Goal: Navigation & Orientation: Find specific page/section

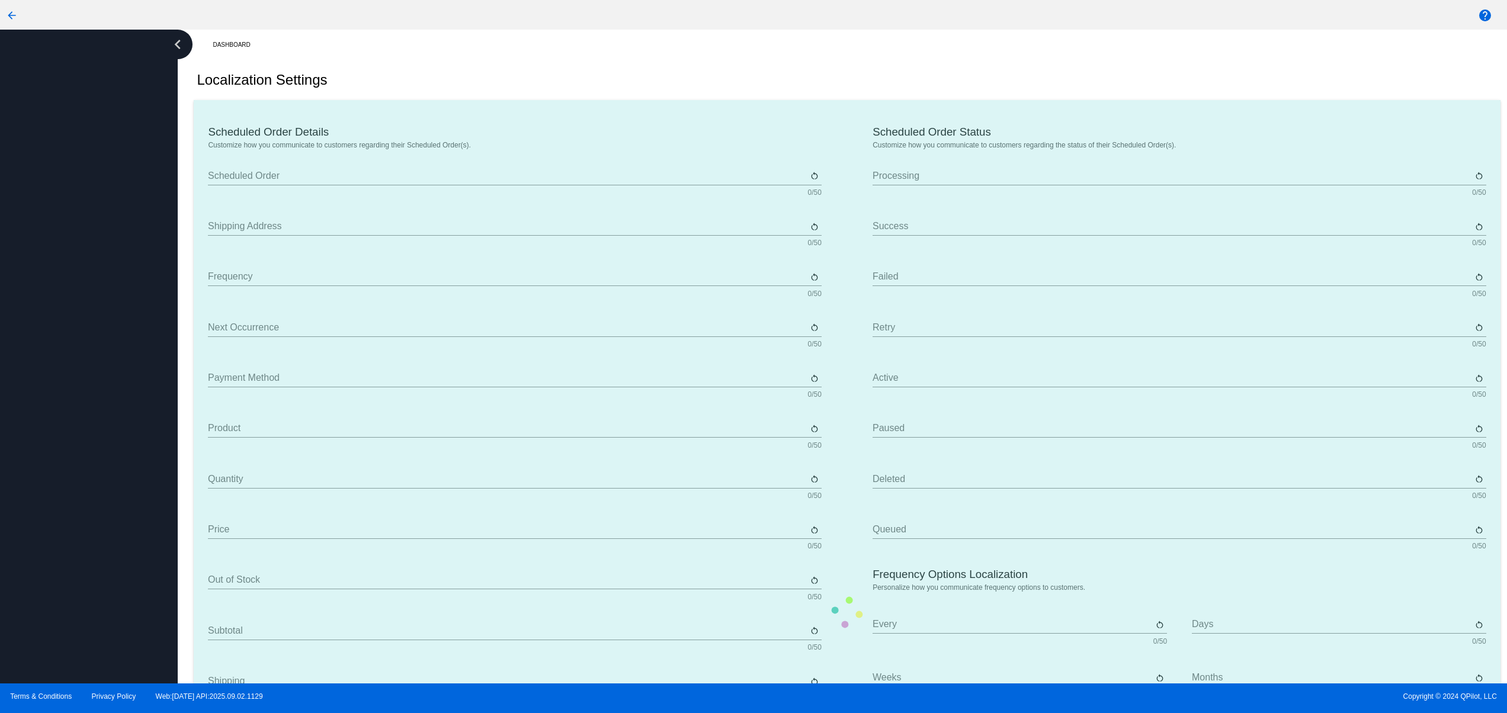
type input "Scheduled Order"
type input "Shipping Address"
type input "Frequency"
type input "Next Occurrence"
type input "Payment Method"
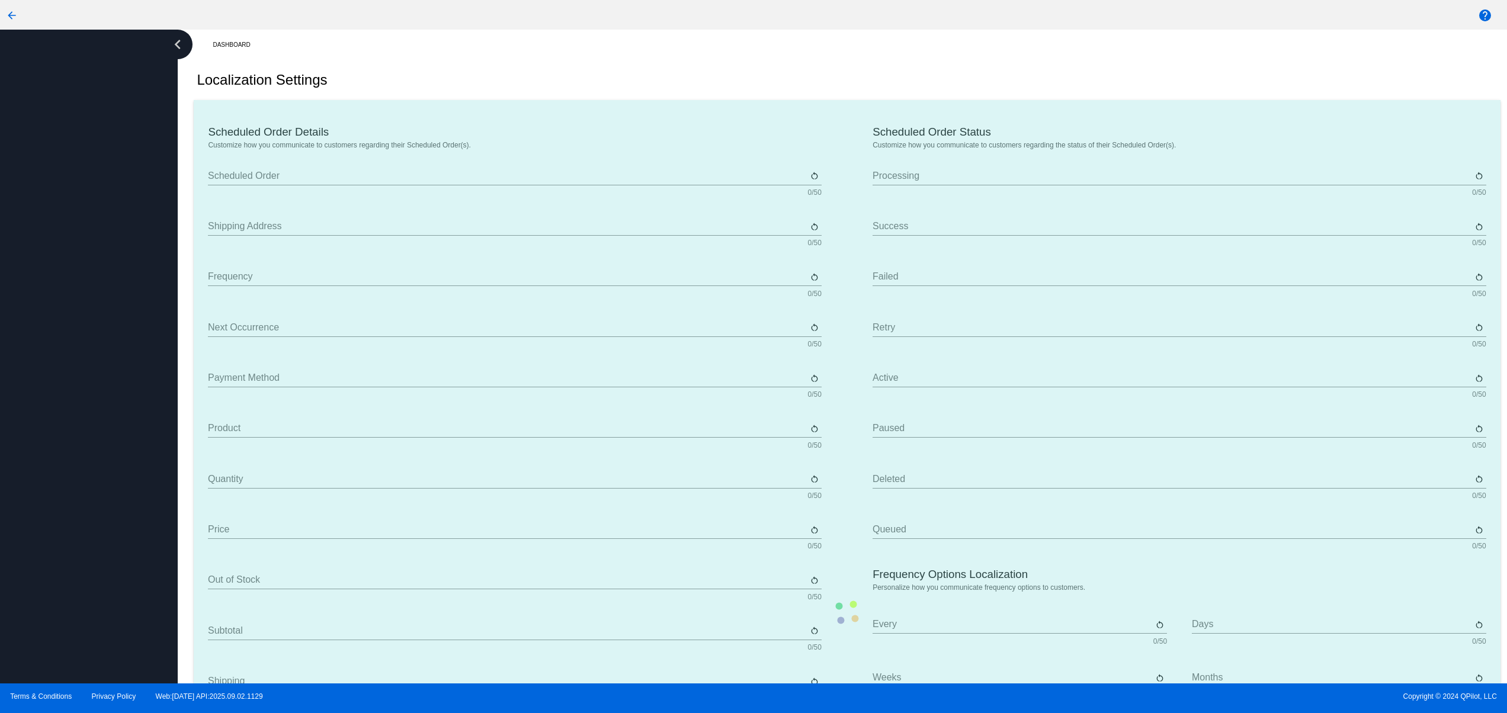
type input "Product"
type input "Quantity"
type input "Price"
type input "Out of stock"
type input "Subtotal"
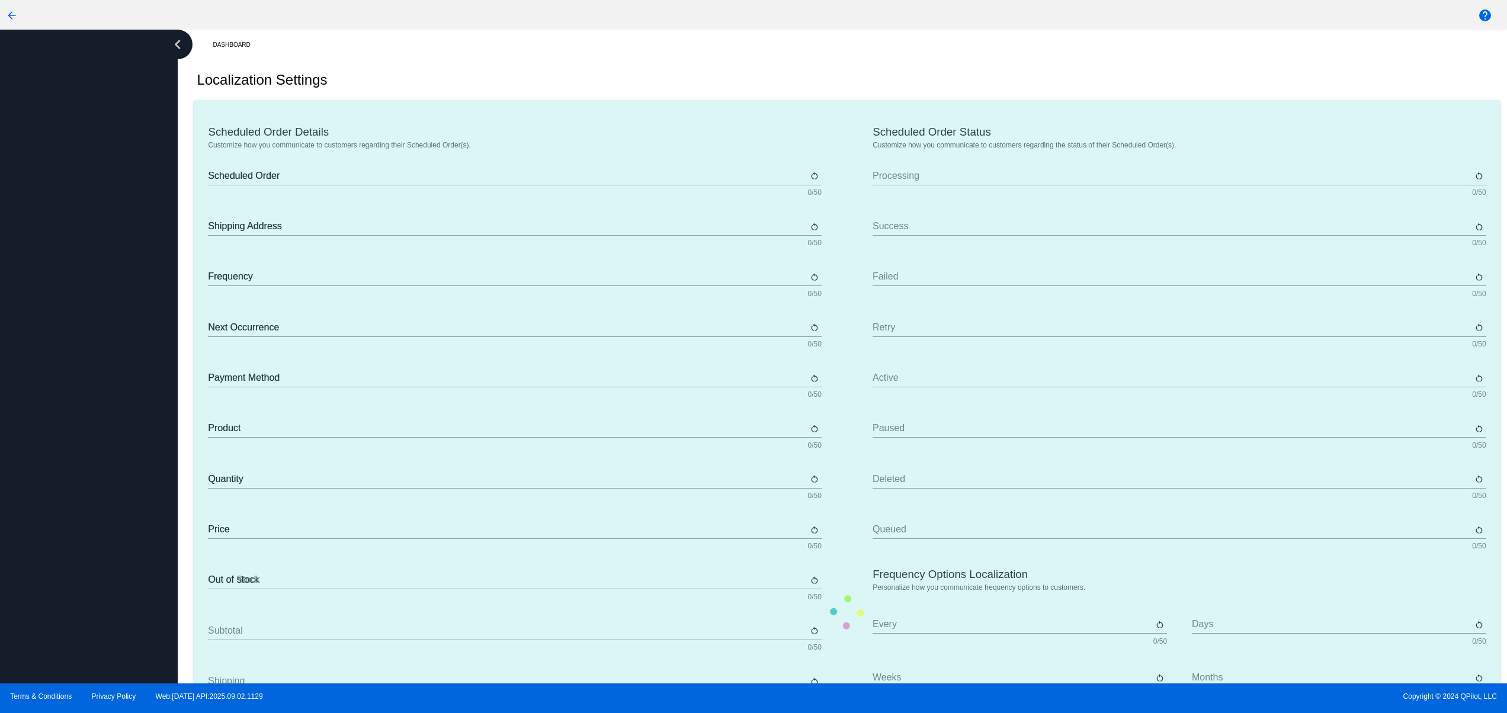
type input "Shipping"
type input "Tax"
type input "TBD"
type input "Total"
type input "No Payment Method"
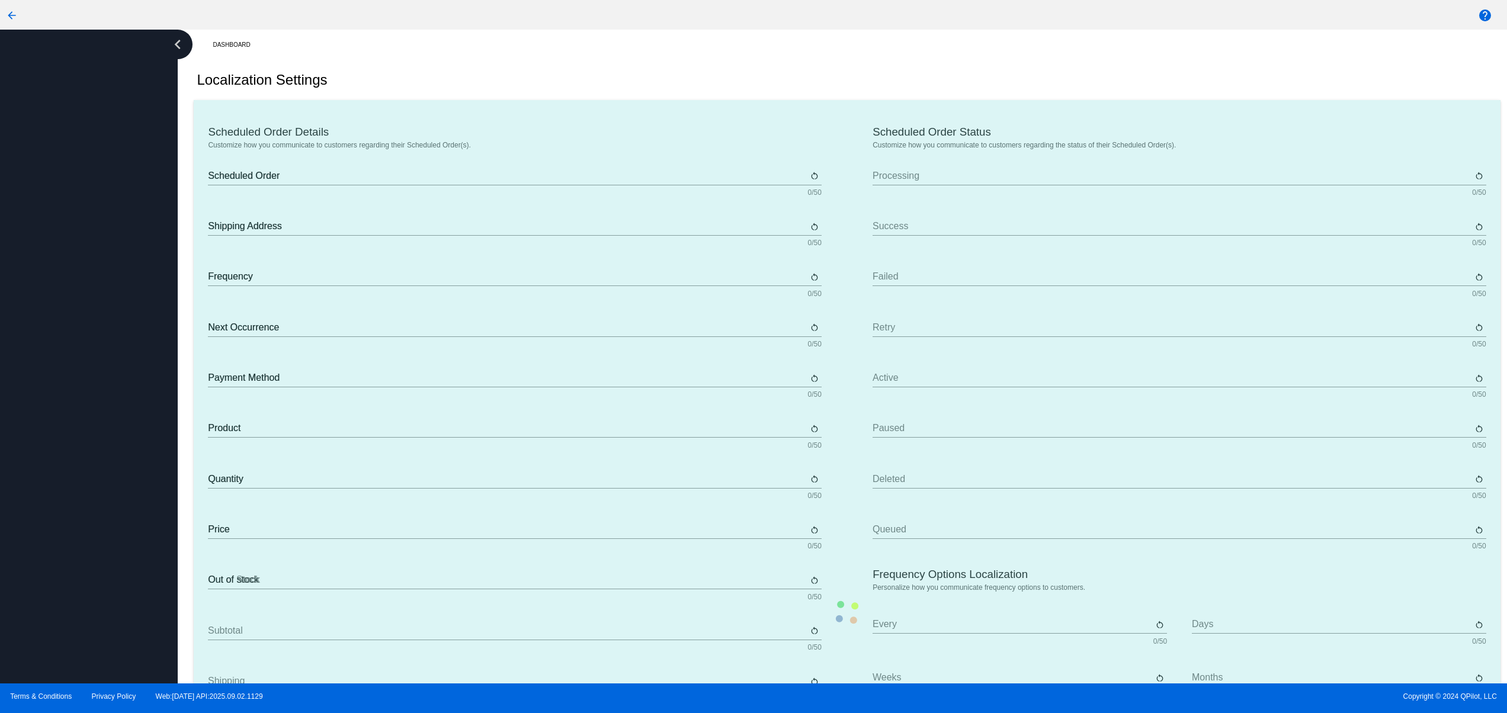
type input "Sabscribe"
type input "Processing"
type input "Success"
type input "Failed"
type input "Retry"
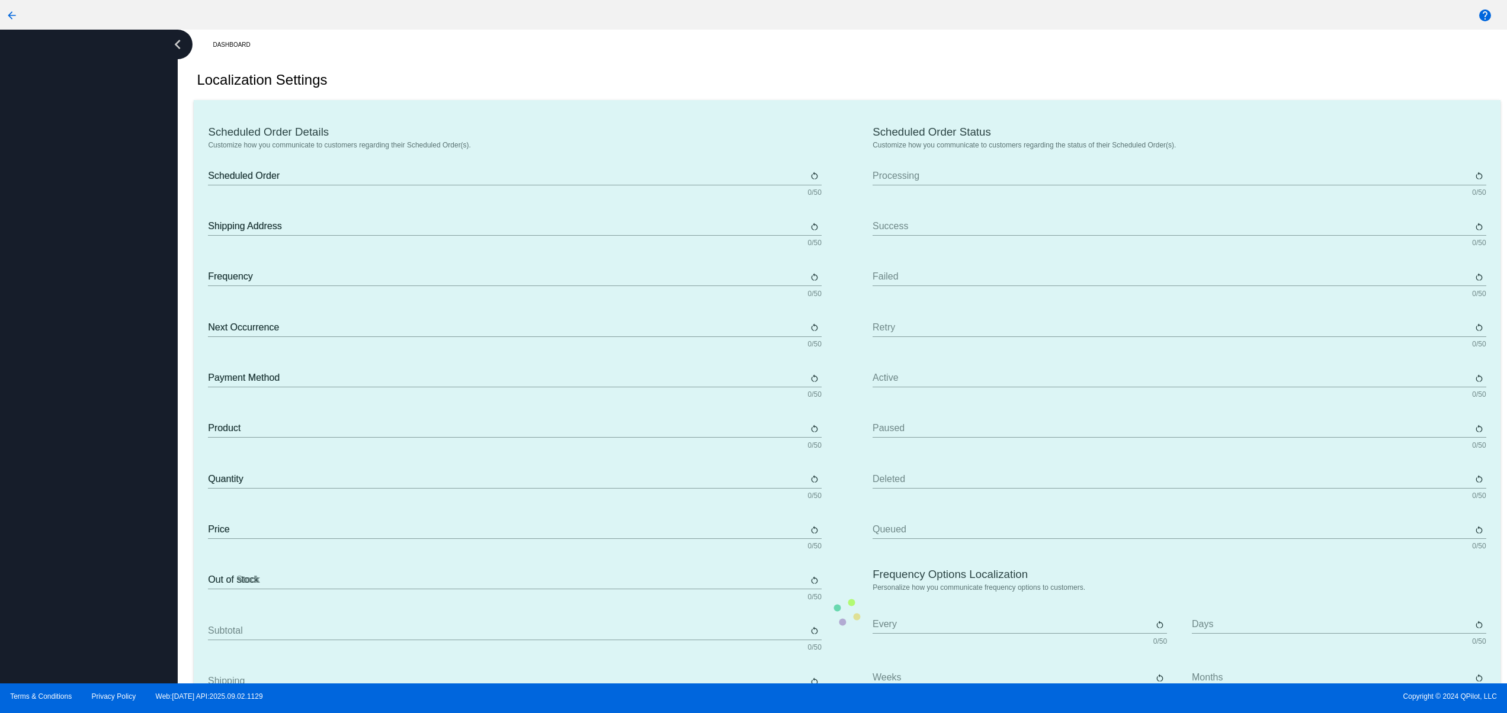
type input "Active"
type input "Paused"
type input "Deleted"
type input "Queued"
type input "Every"
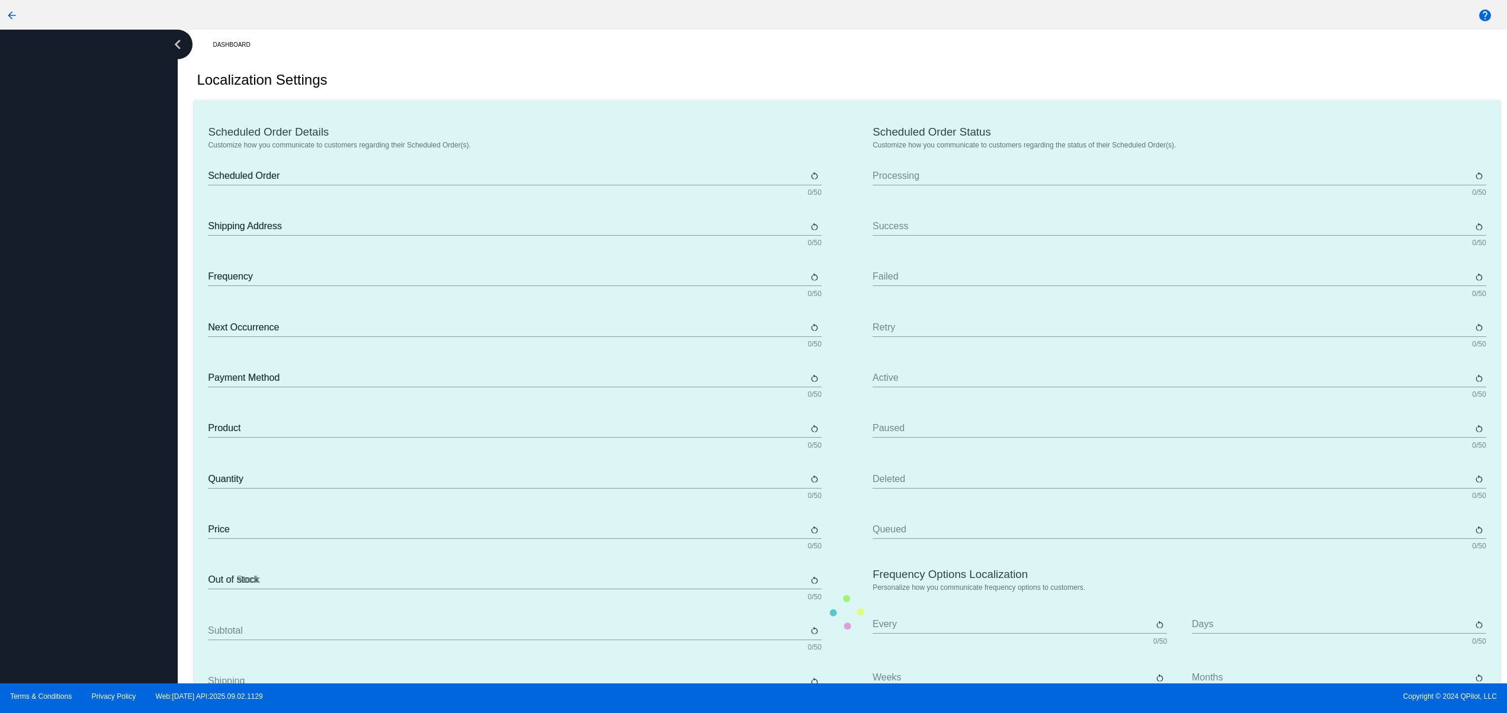
type input "Days"
type input "Weeks"
type input "Months"
type input "Sunday"
type input "Monday"
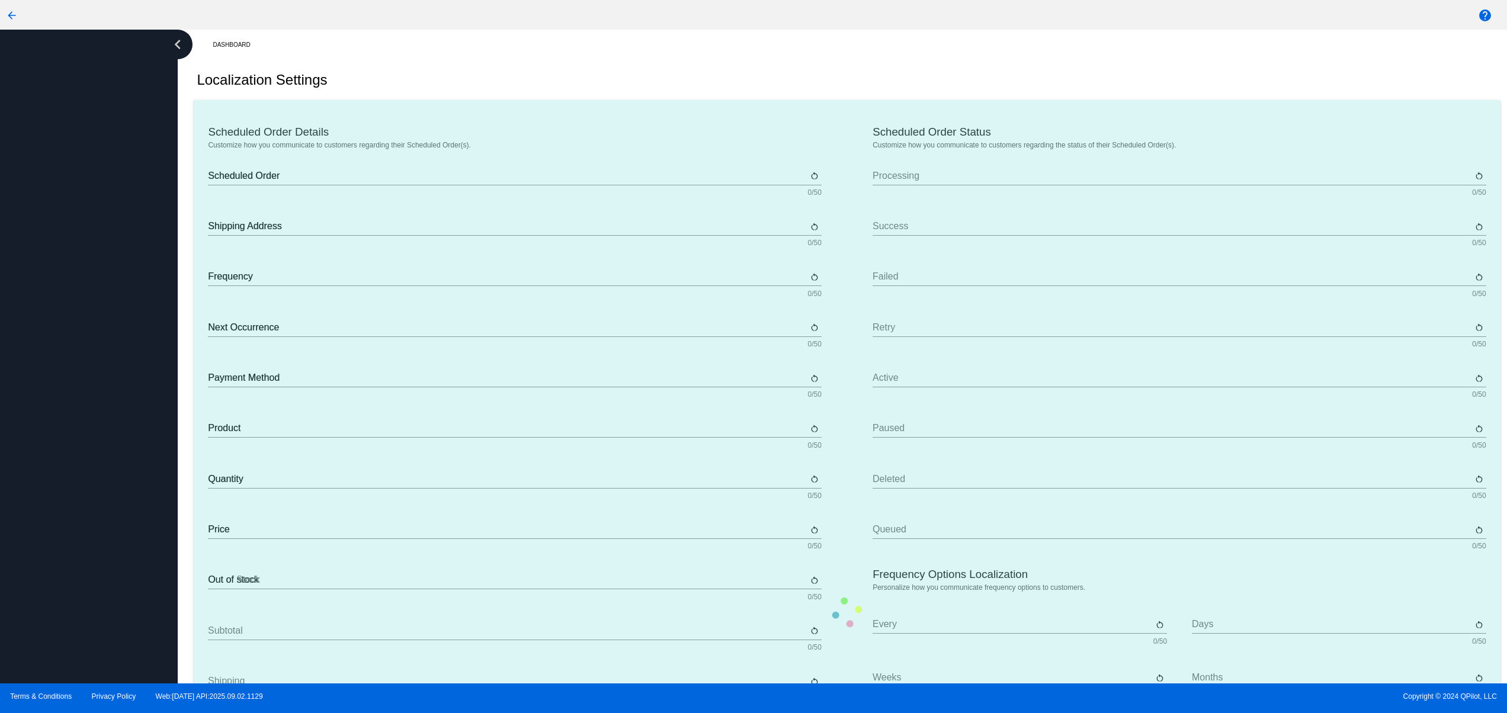
type input "Tuesday"
type input "Wednesday"
type input "Thursday"
type input "Friday"
type input "Saturday"
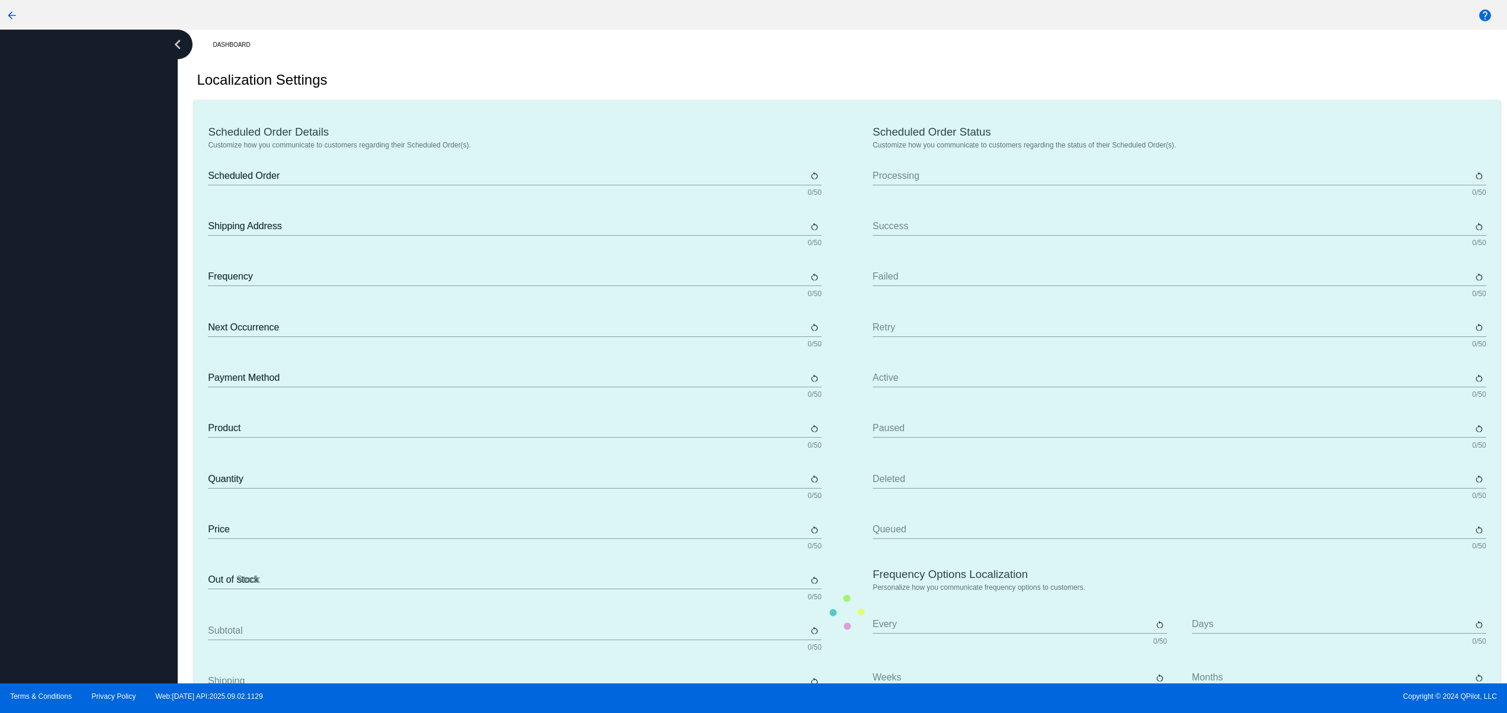
type input "The {frequency_day_number} {frequency_day_suffix} of every month"
type input "st"
type input "nd"
type input "rd"
type input "th"
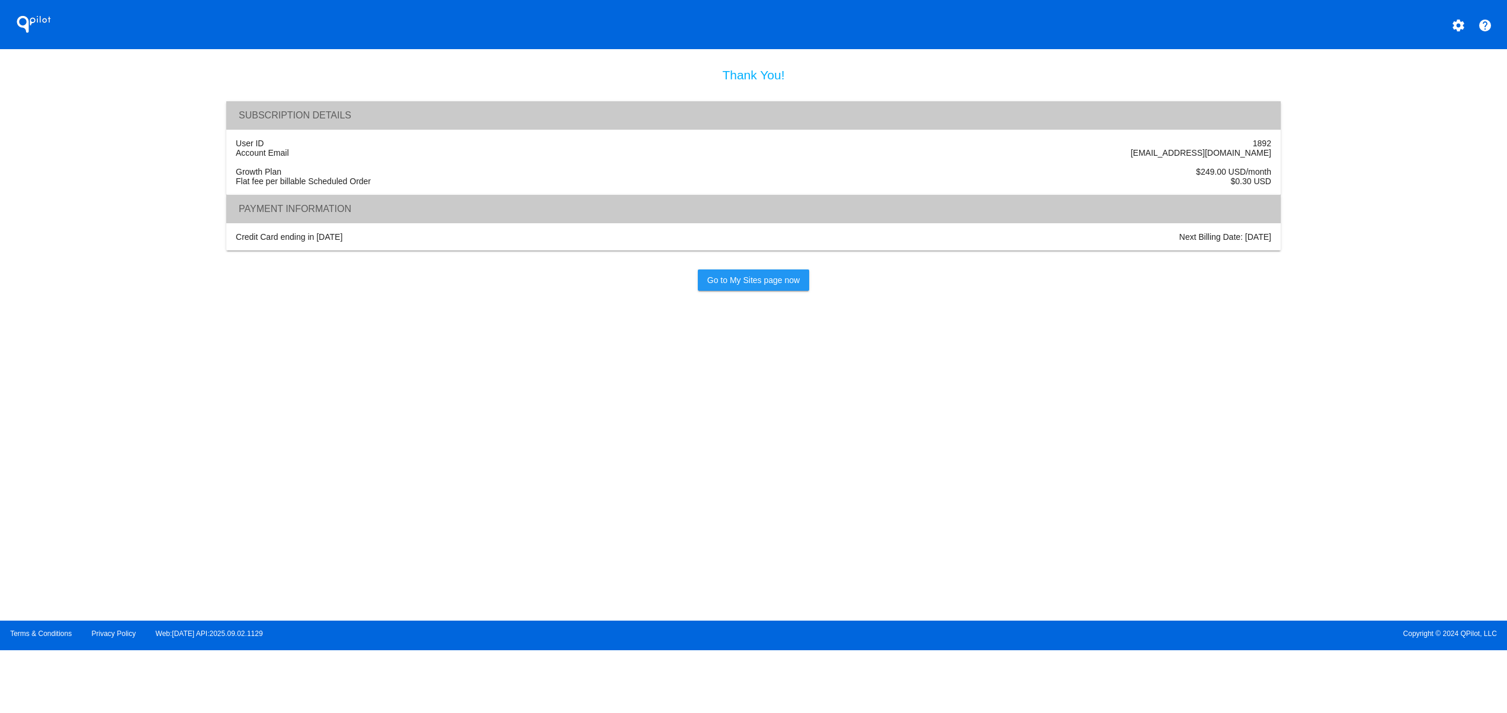
click at [584, 496] on section "Thank You! Subscription Details User ID 1892 Account Email [EMAIL_ADDRESS][DOMA…" at bounding box center [753, 335] width 1507 height 535
click at [579, 472] on section "Thank You! Subscription Details User ID 1892 Account Email [EMAIL_ADDRESS][DOMA…" at bounding box center [753, 335] width 1507 height 535
drag, startPoint x: 709, startPoint y: 508, endPoint x: 573, endPoint y: 500, distance: 135.9
click at [573, 500] on section "Thank You! Subscription Details User ID 1892 Account Email [EMAIL_ADDRESS][DOMA…" at bounding box center [753, 335] width 1507 height 535
click at [752, 285] on span "Go to My Sites page now" at bounding box center [753, 279] width 92 height 9
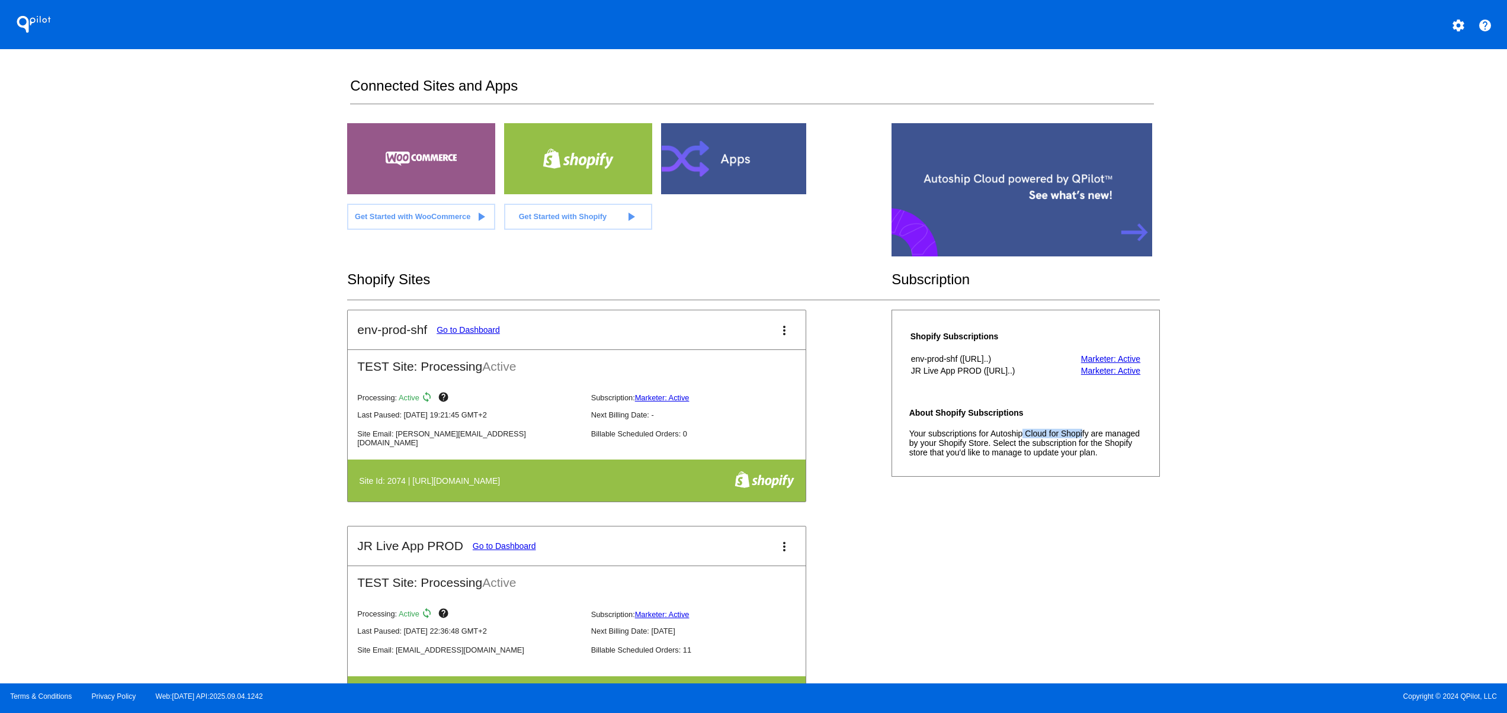
drag, startPoint x: 989, startPoint y: 439, endPoint x: 919, endPoint y: 431, distance: 69.7
click at [919, 431] on mat-card-content "About Shopify Subscriptions Your subscriptions for Autoship Cloud for Shopify a…" at bounding box center [1025, 432] width 233 height 49
click at [1046, 530] on div "env-prod-shf Go to Dashboard more_vert TEST Site: Processing Active Processing:…" at bounding box center [753, 526] width 812 height 433
drag, startPoint x: 995, startPoint y: 429, endPoint x: 951, endPoint y: 428, distance: 44.4
click at [953, 424] on mat-card-content "About Shopify Subscriptions Your subscriptions for Autoship Cloud for Shopify a…" at bounding box center [1025, 432] width 233 height 49
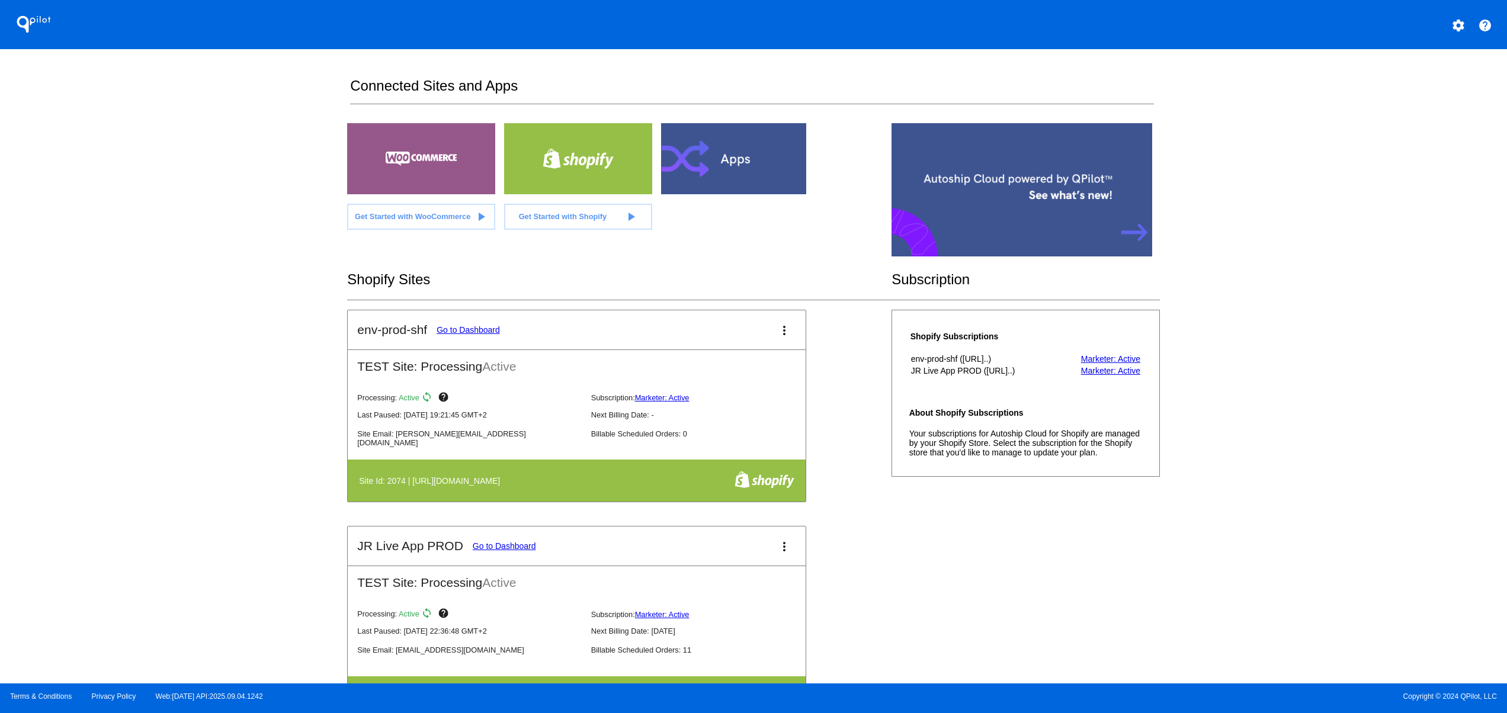
click at [1068, 520] on div "env-prod-shf Go to Dashboard more_vert TEST Site: Processing Active Processing:…" at bounding box center [753, 526] width 812 height 433
drag, startPoint x: 970, startPoint y: 435, endPoint x: 1129, endPoint y: 470, distance: 163.2
click at [1068, 449] on p "Your subscriptions for Autoship Cloud for Shopify are managed by your Shopify S…" at bounding box center [1025, 443] width 233 height 28
click at [974, 448] on div "Shopify Subscriptions env-prod-shf ([URL]..) Marketer: Active JR Live App PROD …" at bounding box center [1025, 393] width 246 height 147
click at [1062, 515] on div "env-prod-shf Go to Dashboard more_vert TEST Site: Processing Active Processing:…" at bounding box center [753, 526] width 812 height 433
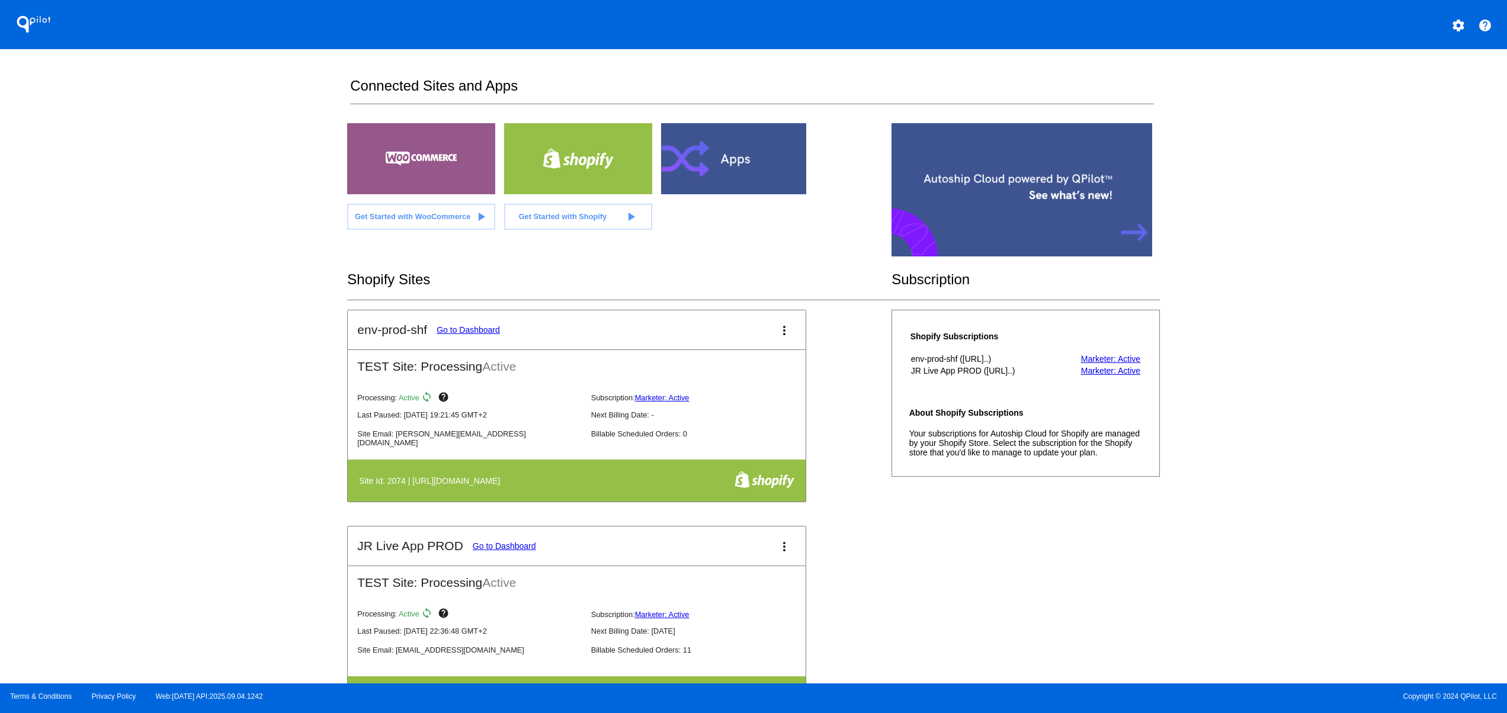
drag, startPoint x: 991, startPoint y: 455, endPoint x: 1117, endPoint y: 455, distance: 125.6
click at [1108, 455] on p "Your subscriptions for Autoship Cloud for Shopify are managed by your Shopify S…" at bounding box center [1025, 443] width 233 height 28
click at [1050, 443] on p "Your subscriptions for Autoship Cloud for Shopify are managed by your Shopify S…" at bounding box center [1025, 443] width 233 height 28
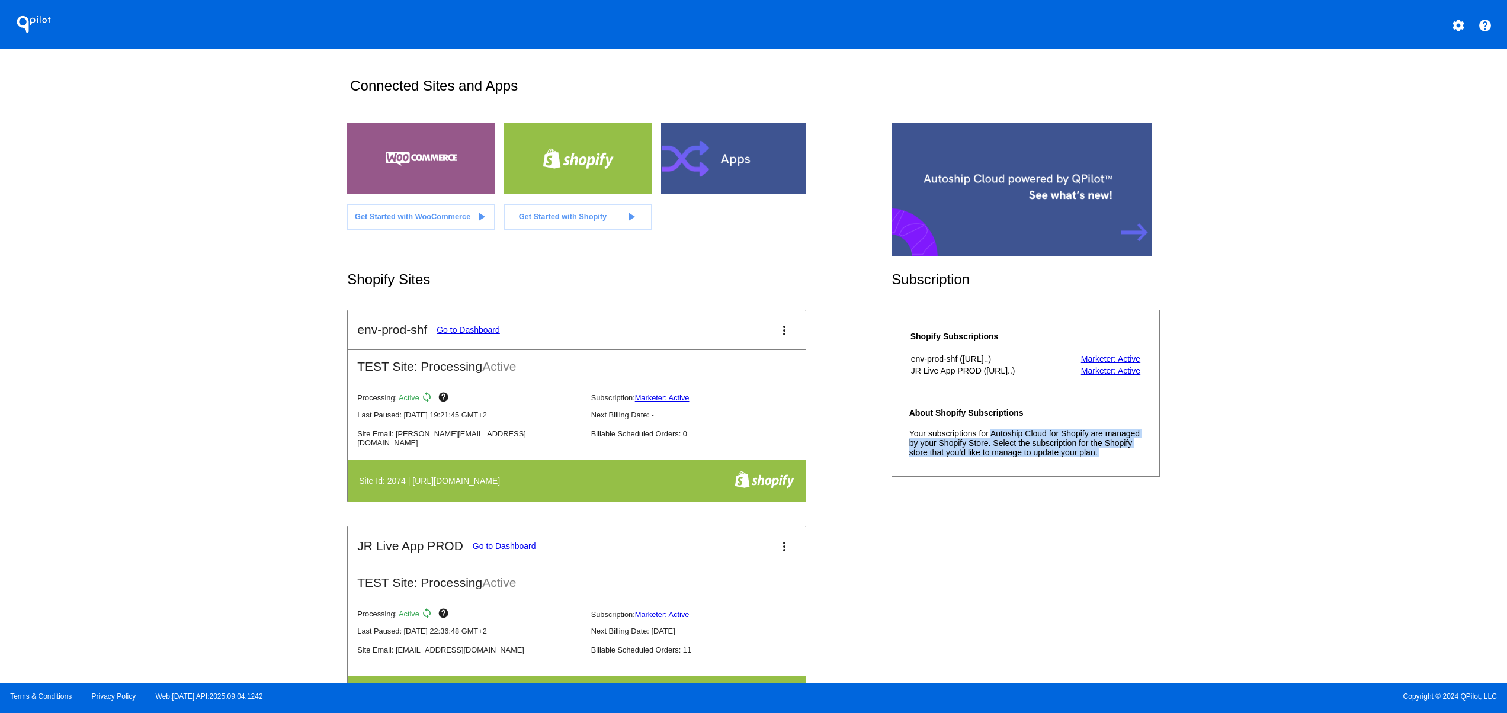
click at [1120, 467] on div "Shopify Subscriptions env-prod-shf ([URL]..) Marketer: Active JR Live App PROD …" at bounding box center [1025, 393] width 246 height 147
click at [1047, 448] on p "Your subscriptions for Autoship Cloud for Shopify are managed by your Shopify S…" at bounding box center [1025, 443] width 233 height 28
drag, startPoint x: 1110, startPoint y: 463, endPoint x: 954, endPoint y: 447, distance: 157.3
click at [953, 441] on p "Your subscriptions for Autoship Cloud for Shopify are managed by your Shopify S…" at bounding box center [1025, 443] width 233 height 28
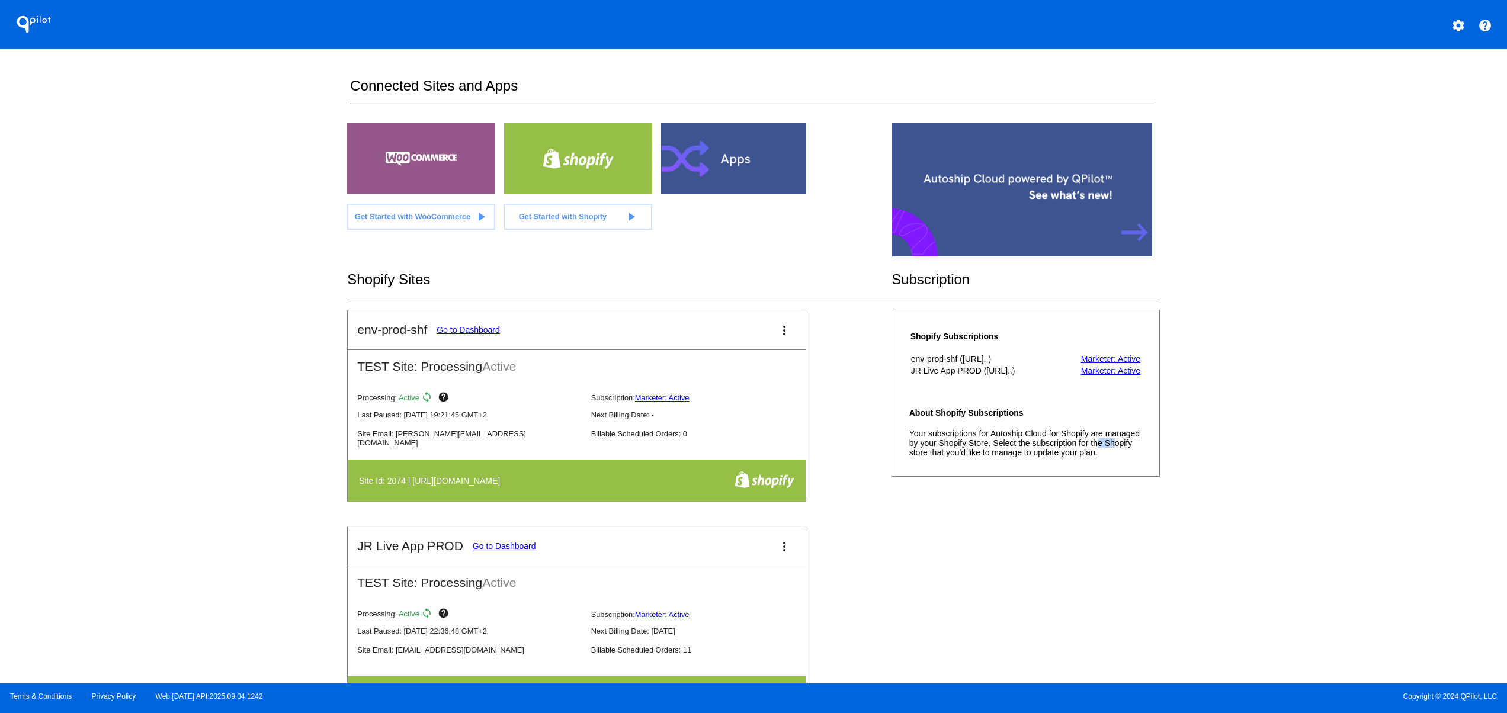
click at [1039, 515] on div "env-prod-shf Go to Dashboard more_vert TEST Site: Processing Active Processing:…" at bounding box center [753, 526] width 812 height 433
drag, startPoint x: 977, startPoint y: 456, endPoint x: 1113, endPoint y: 459, distance: 135.7
click at [1075, 456] on p "Your subscriptions for Autoship Cloud for Shopify are managed by your Shopify S…" at bounding box center [1025, 443] width 233 height 28
drag, startPoint x: 993, startPoint y: 427, endPoint x: 932, endPoint y: 430, distance: 61.1
click at [934, 425] on div "Shopify Subscriptions env-prod-shf ([URL]..) Marketer: Active JR Live App PROD …" at bounding box center [1025, 393] width 246 height 147
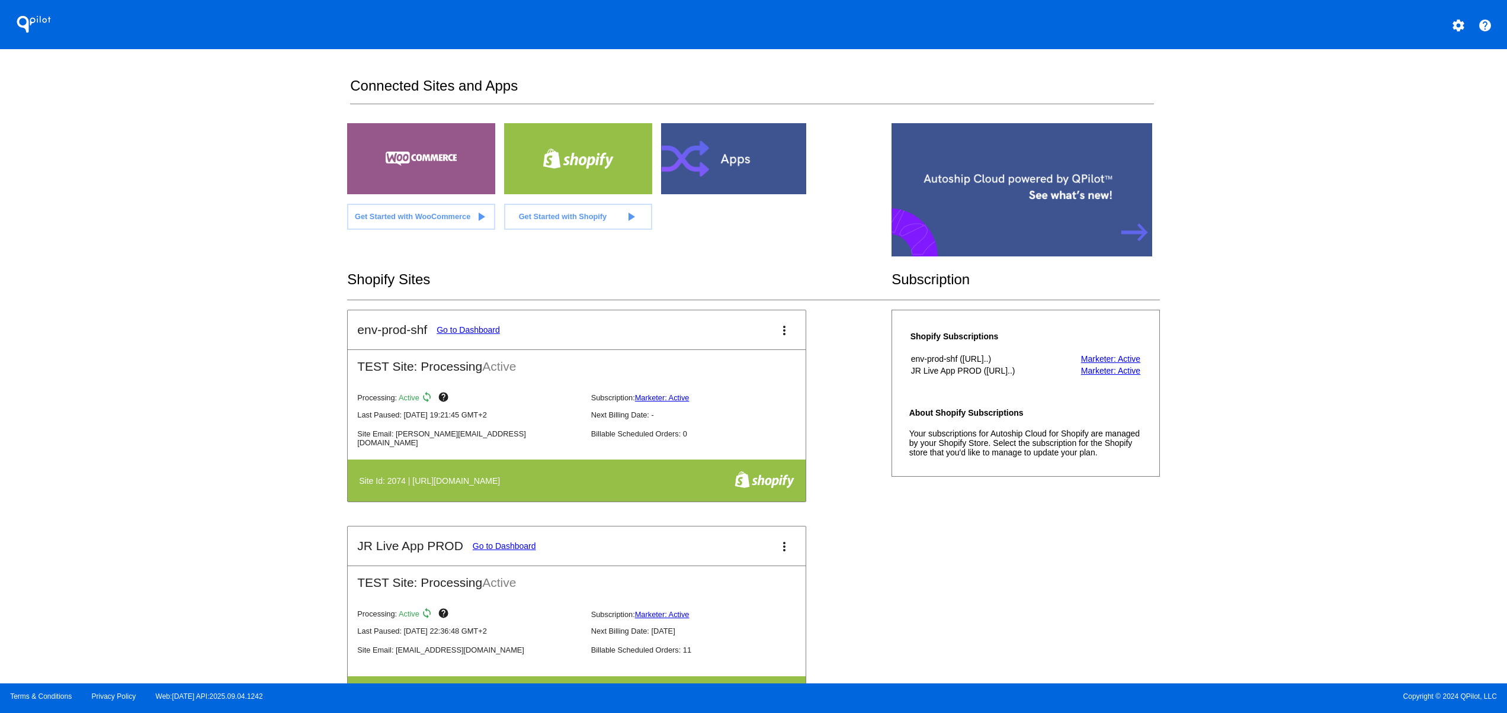
click at [1053, 477] on div "Shopify Subscriptions env-prod-shf ([URL]..) Marketer: Active JR Live App PROD …" at bounding box center [1026, 393] width 268 height 167
drag, startPoint x: 1024, startPoint y: 450, endPoint x: 1112, endPoint y: 454, distance: 87.8
click at [1108, 453] on p "Your subscriptions for Autoship Cloud for Shopify are managed by your Shopify S…" at bounding box center [1025, 443] width 233 height 28
drag, startPoint x: 1098, startPoint y: 464, endPoint x: 953, endPoint y: 448, distance: 145.5
click at [1012, 455] on p "Your subscriptions for Autoship Cloud for Shopify are managed by your Shopify S…" at bounding box center [1025, 443] width 233 height 28
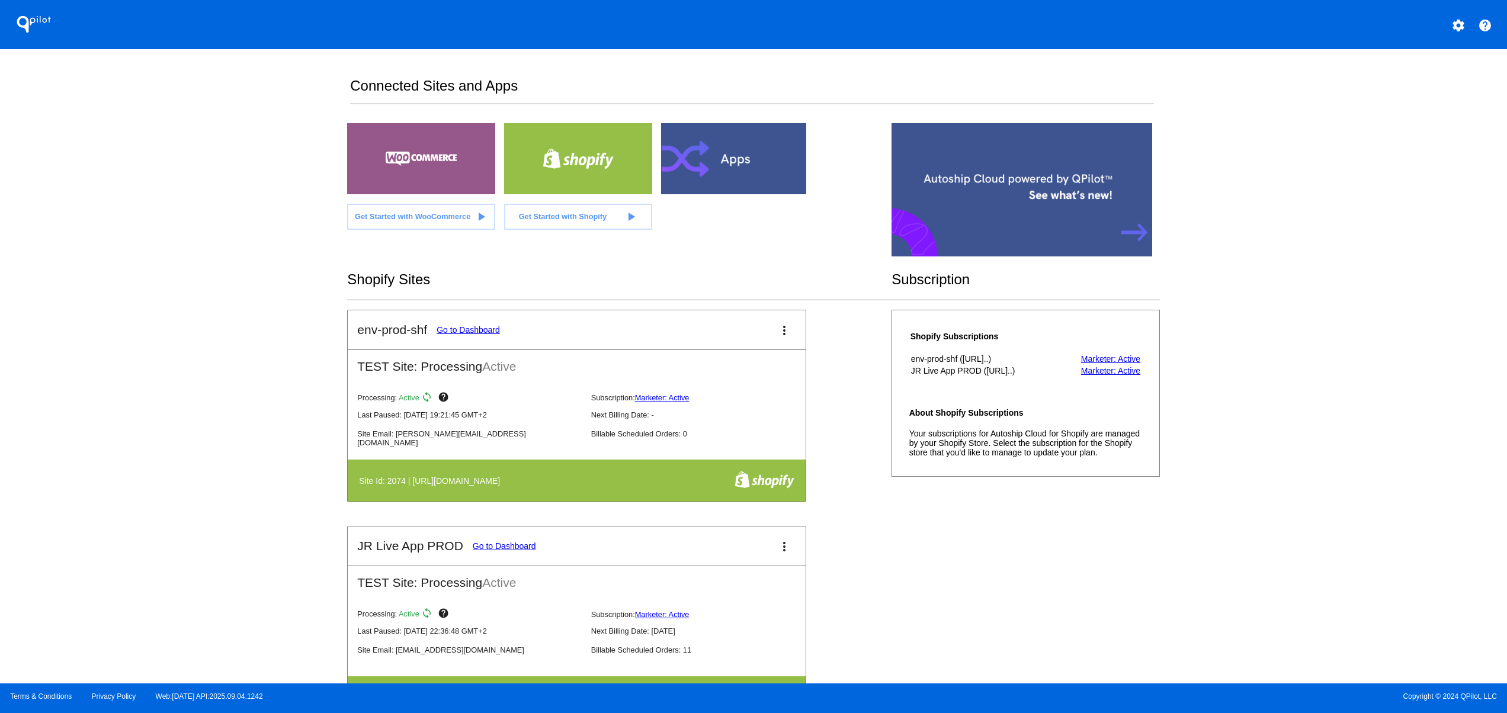
click at [953, 434] on p "Your subscriptions for Autoship Cloud for Shopify are managed by your Shopify S…" at bounding box center [1025, 443] width 233 height 28
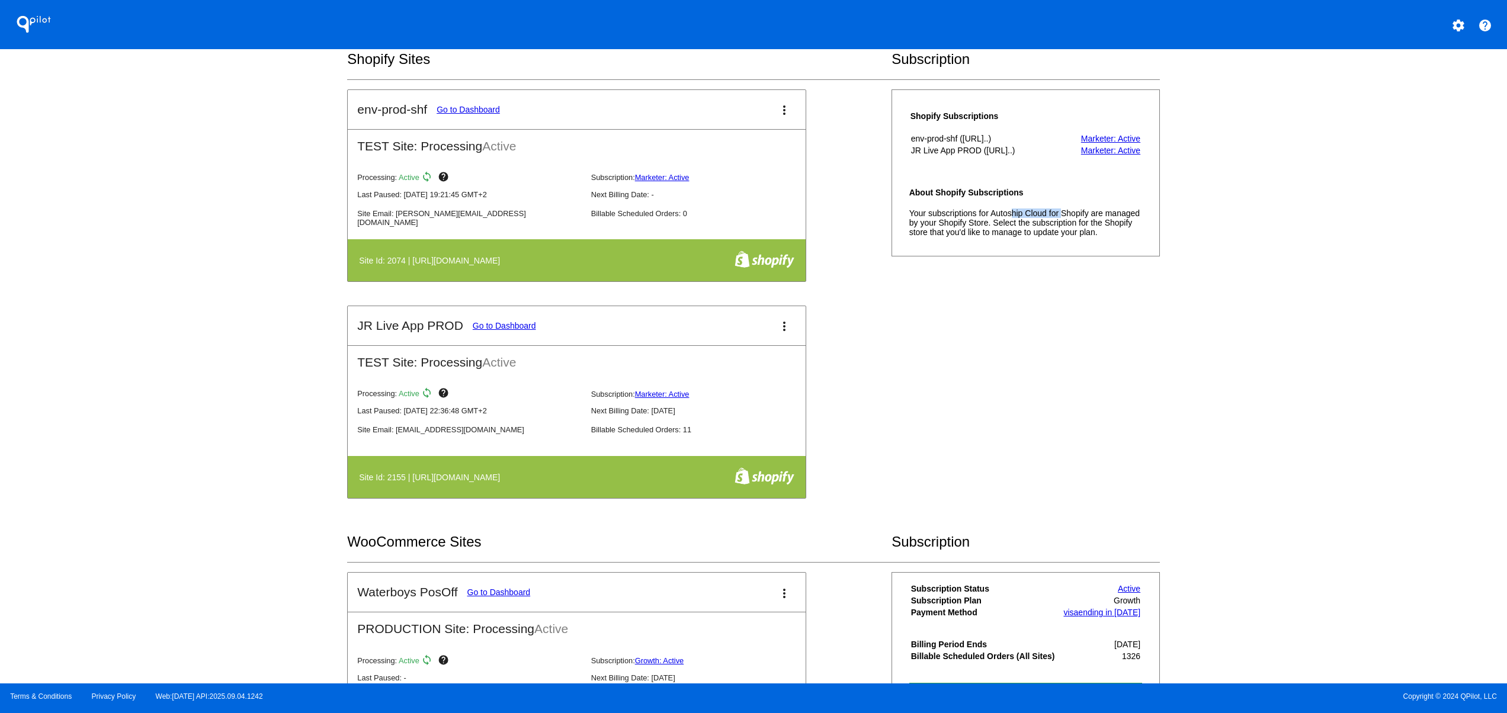
scroll to position [237, 0]
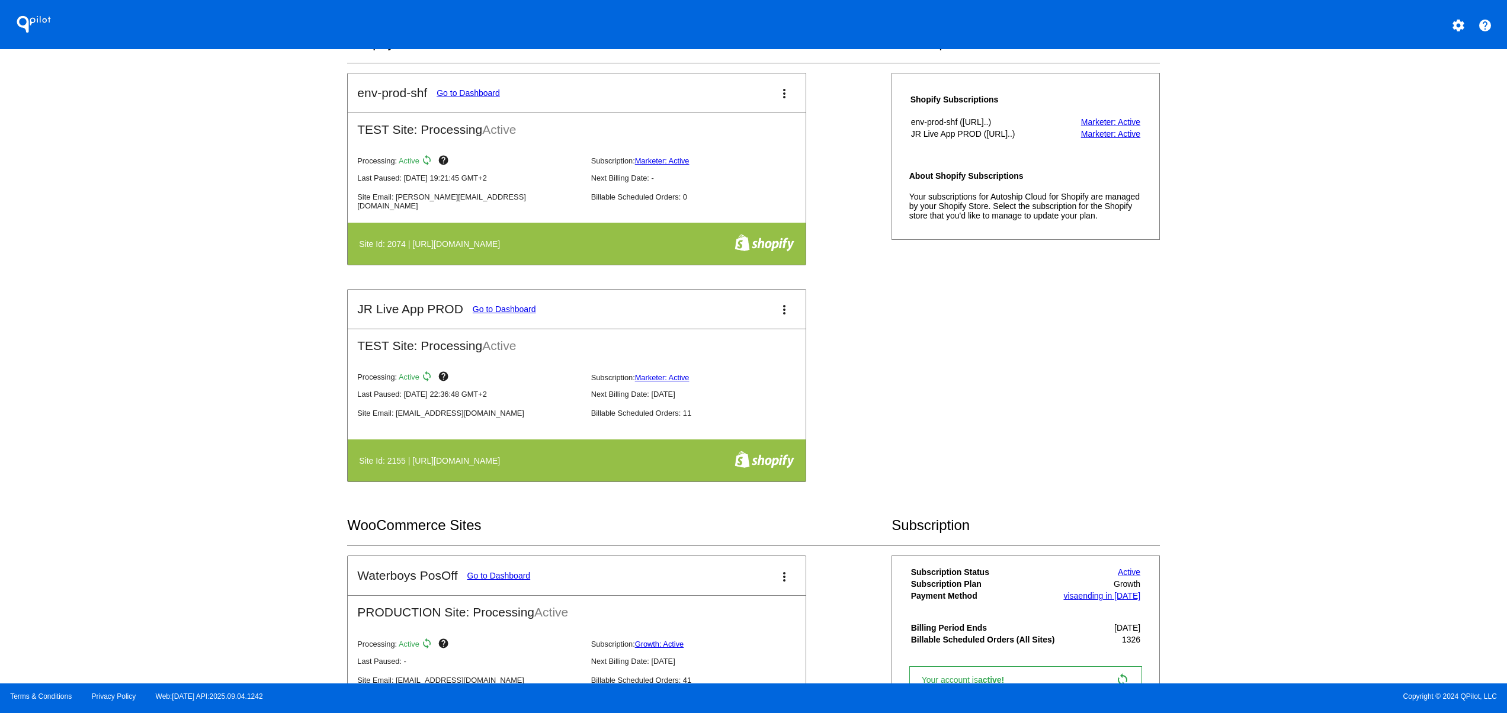
click at [927, 486] on div "env-prod-shf Go to Dashboard more_vert TEST Site: Processing Active Processing:…" at bounding box center [753, 289] width 812 height 433
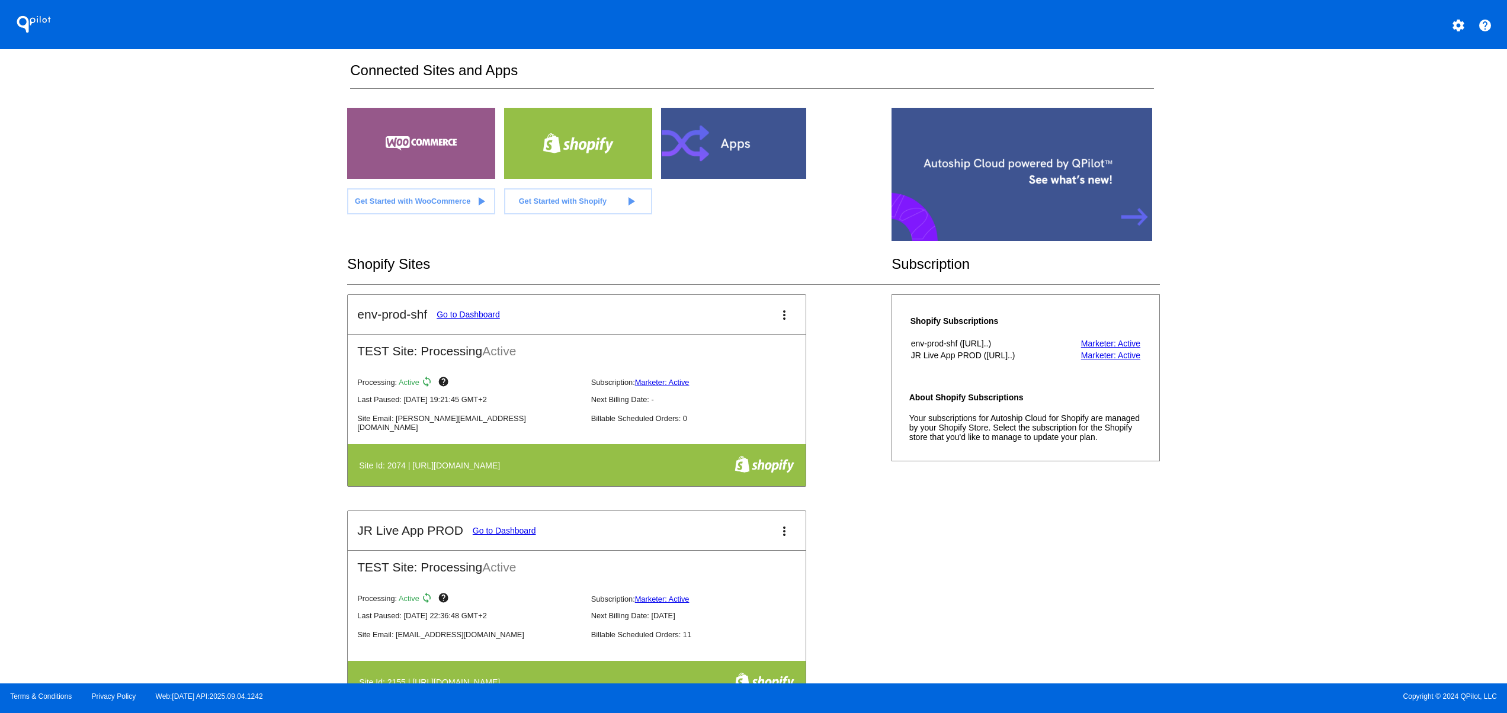
scroll to position [0, 0]
